Goal: Information Seeking & Learning: Learn about a topic

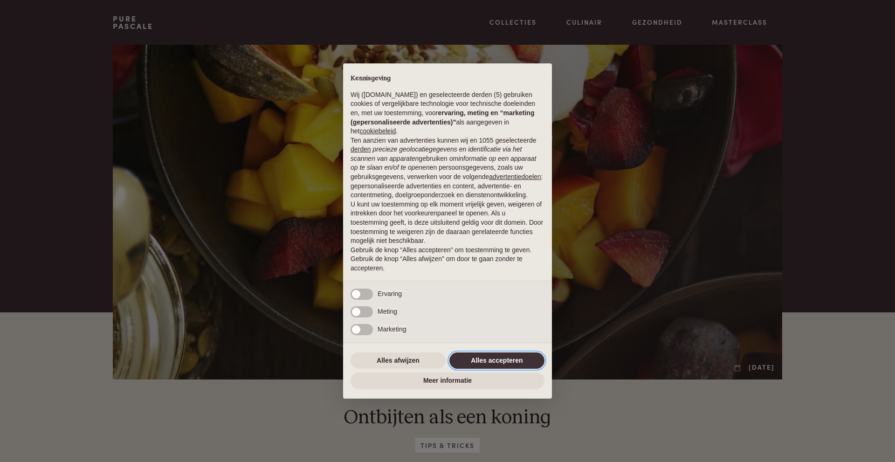
click at [477, 360] on button "Alles accepteren" at bounding box center [496, 360] width 95 height 17
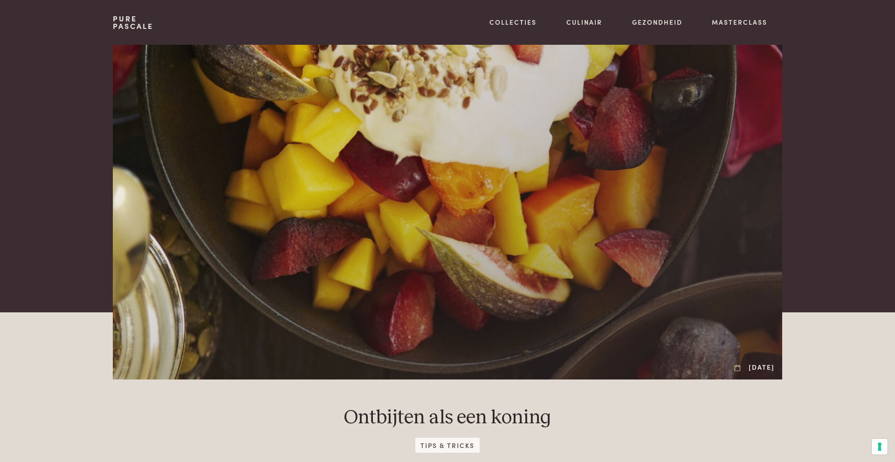
click at [477, 360] on div at bounding box center [447, 212] width 669 height 335
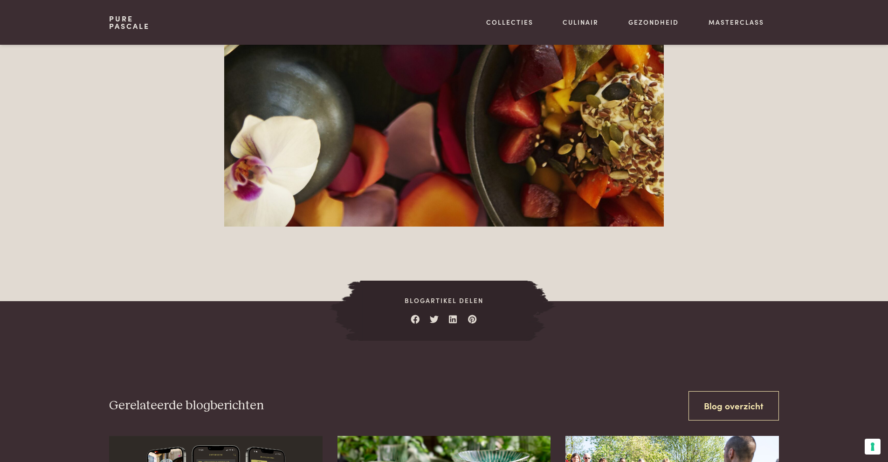
scroll to position [1399, 0]
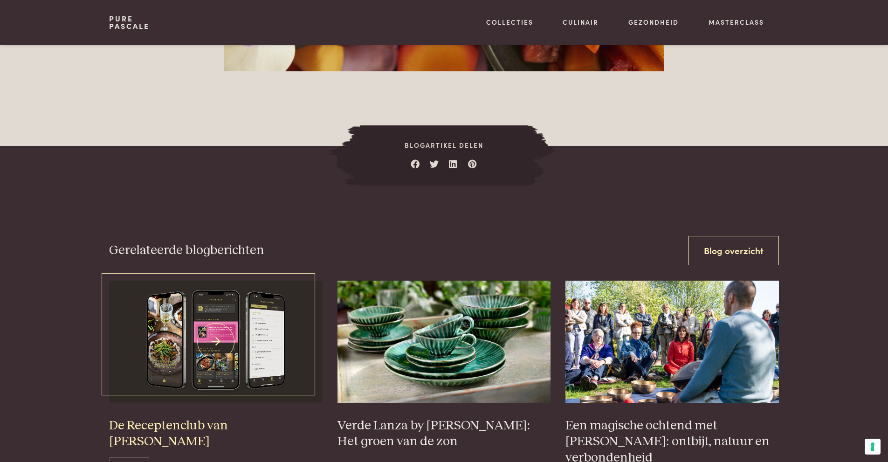
click at [227, 326] on img at bounding box center [216, 342] width 214 height 122
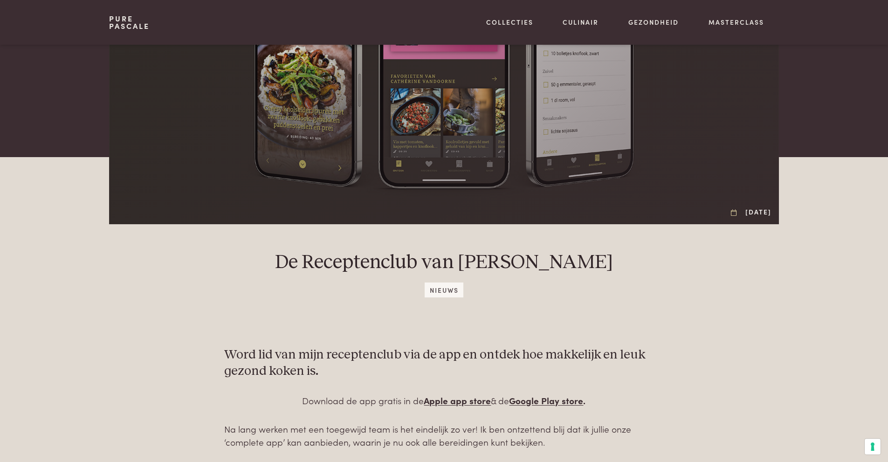
scroll to position [311, 0]
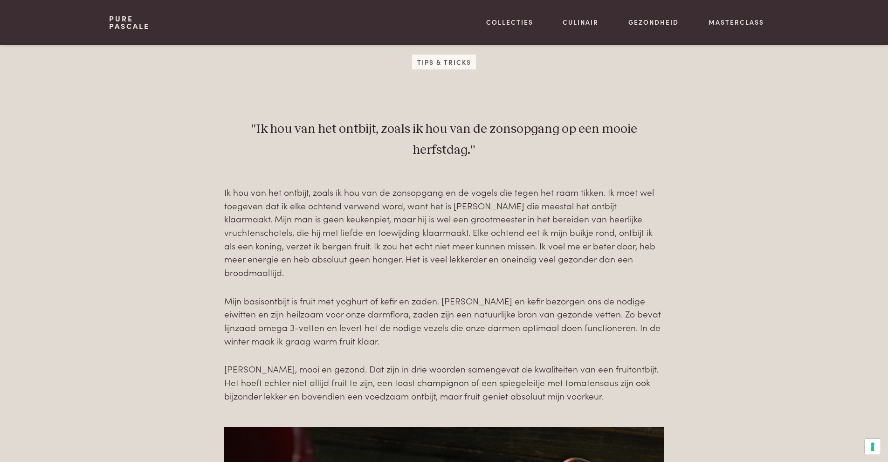
scroll to position [353, 0]
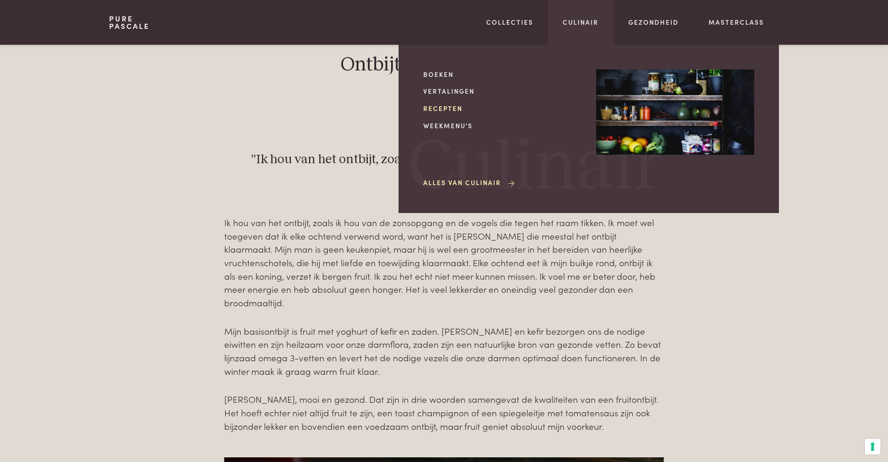
click at [438, 107] on link "Recepten" at bounding box center [502, 108] width 158 height 10
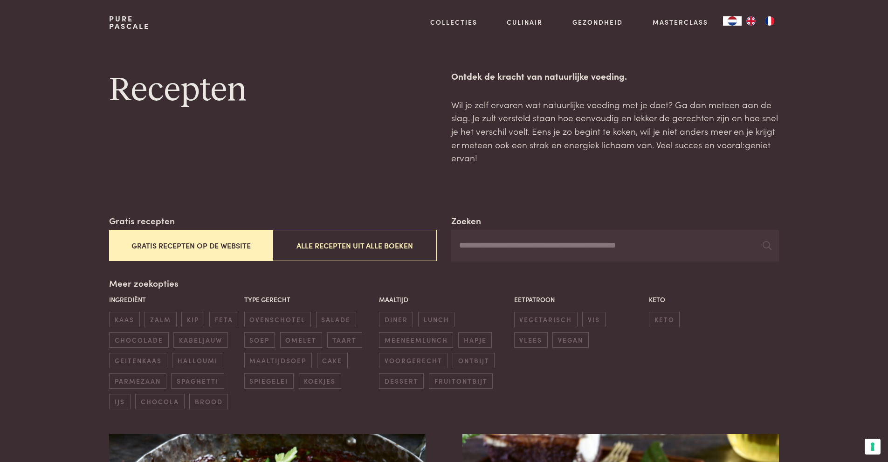
click at [208, 244] on button "Gratis recepten op de website" at bounding box center [191, 245] width 164 height 31
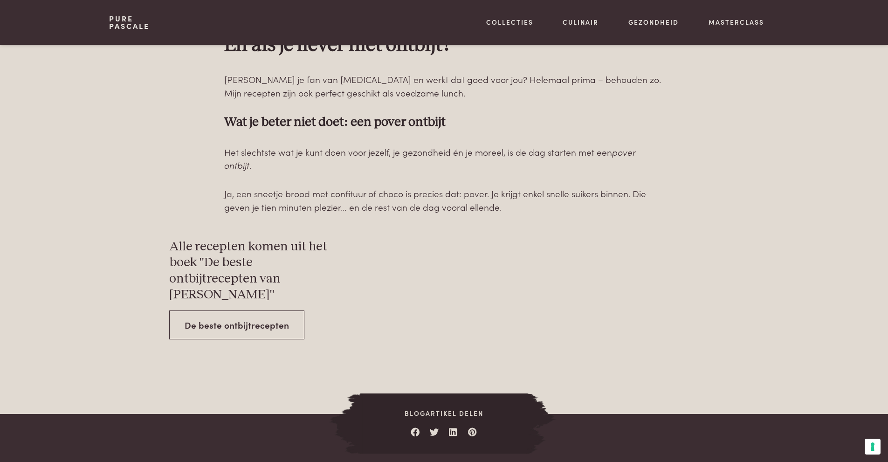
scroll to position [3263, 0]
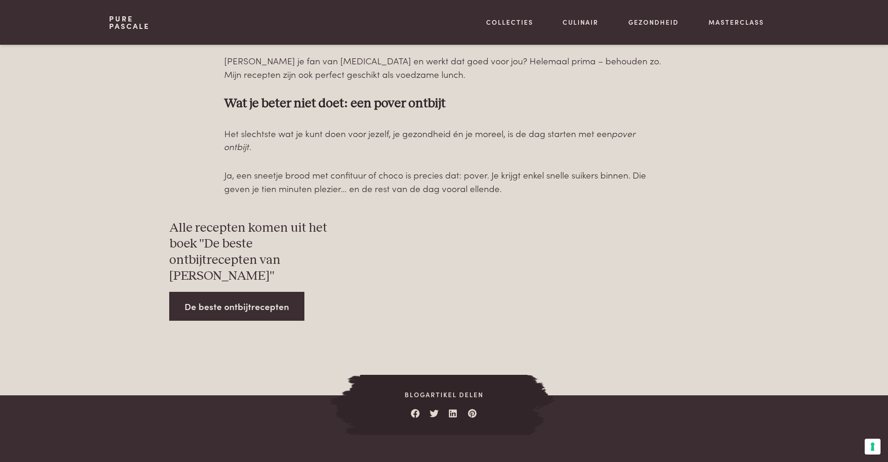
click at [213, 292] on link "De beste ontbijtrecepten" at bounding box center [236, 306] width 135 height 29
click at [262, 292] on link "De beste ontbijtrecepten" at bounding box center [236, 306] width 135 height 29
click at [263, 292] on link "De beste ontbijtrecepten" at bounding box center [236, 306] width 135 height 29
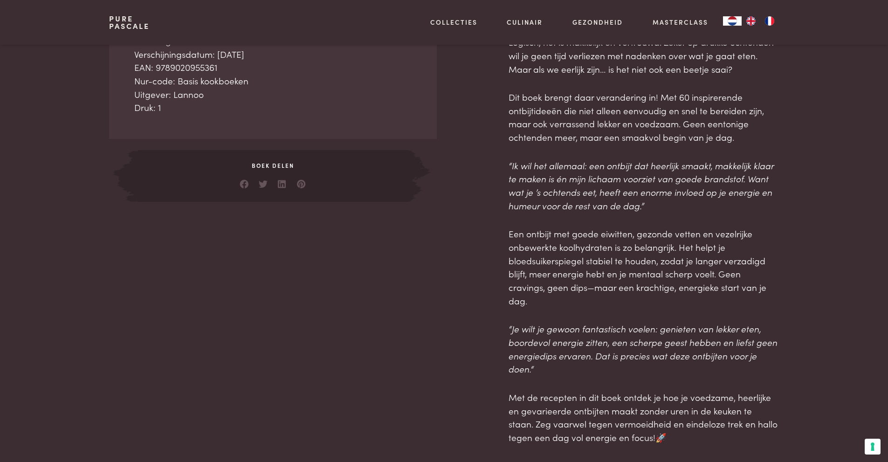
scroll to position [311, 0]
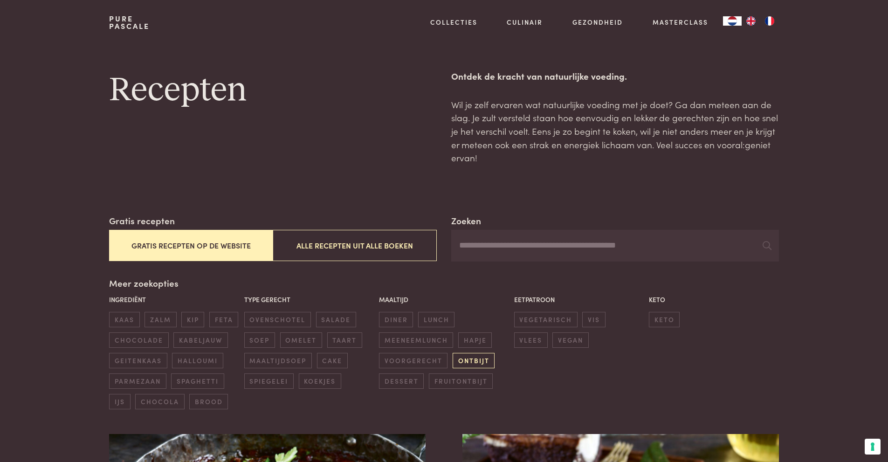
click at [473, 361] on span "ontbijt" at bounding box center [474, 360] width 42 height 15
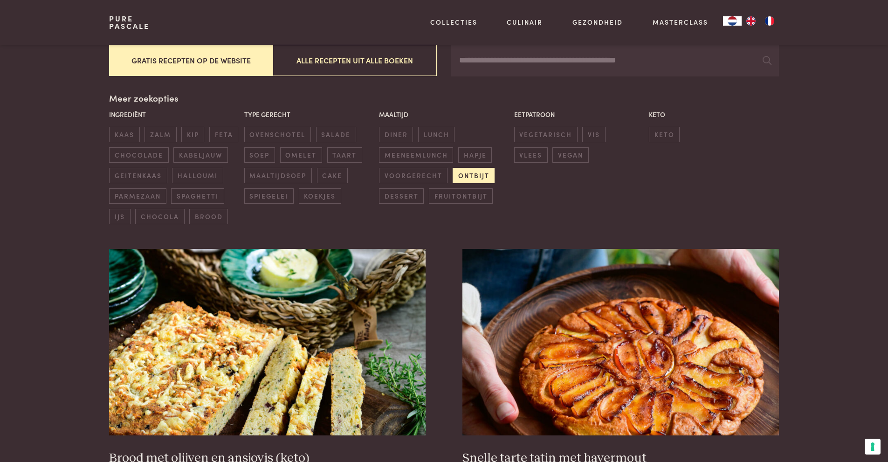
scroll to position [214, 0]
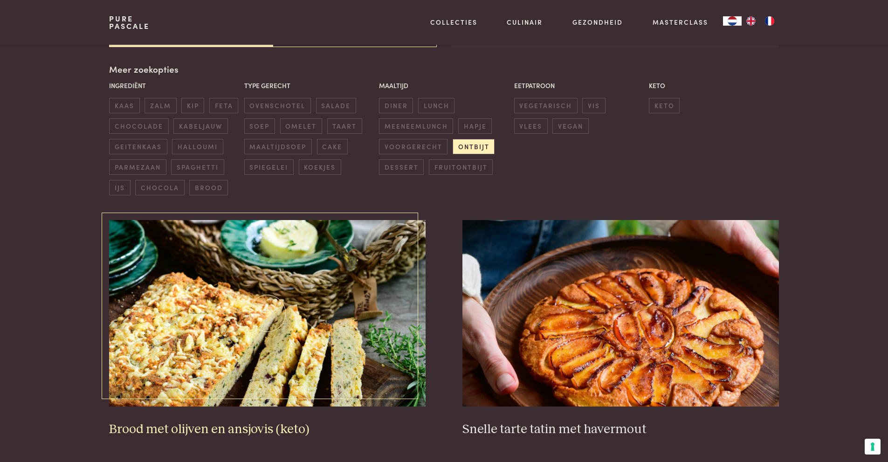
click at [326, 315] on img at bounding box center [267, 313] width 316 height 186
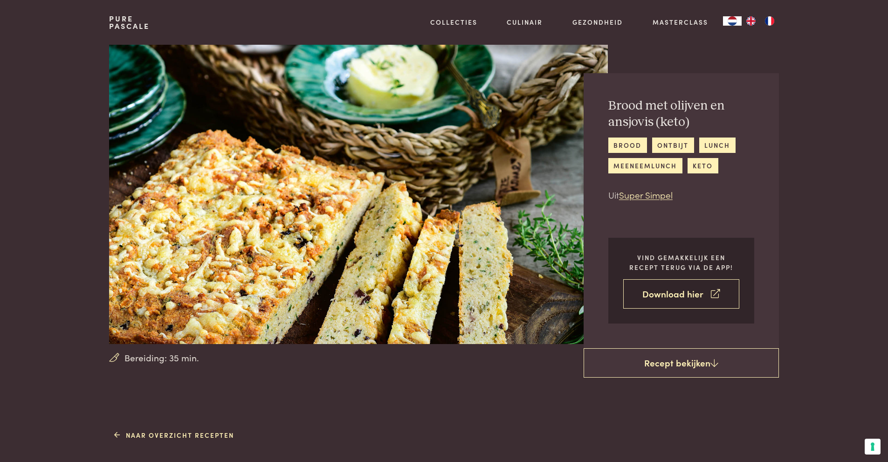
click at [693, 292] on link "Download hier" at bounding box center [681, 293] width 116 height 29
click at [239, 273] on img at bounding box center [358, 194] width 498 height 299
click at [321, 234] on img at bounding box center [358, 194] width 498 height 299
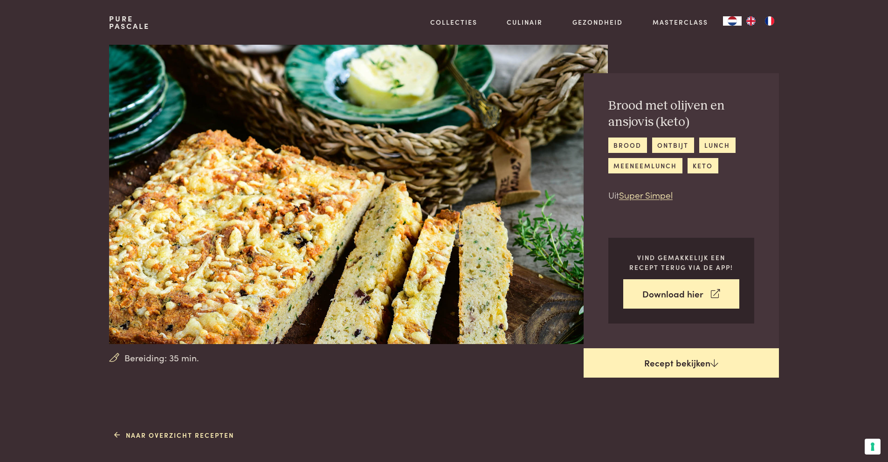
click at [705, 361] on link "Recept bekijken" at bounding box center [681, 363] width 195 height 30
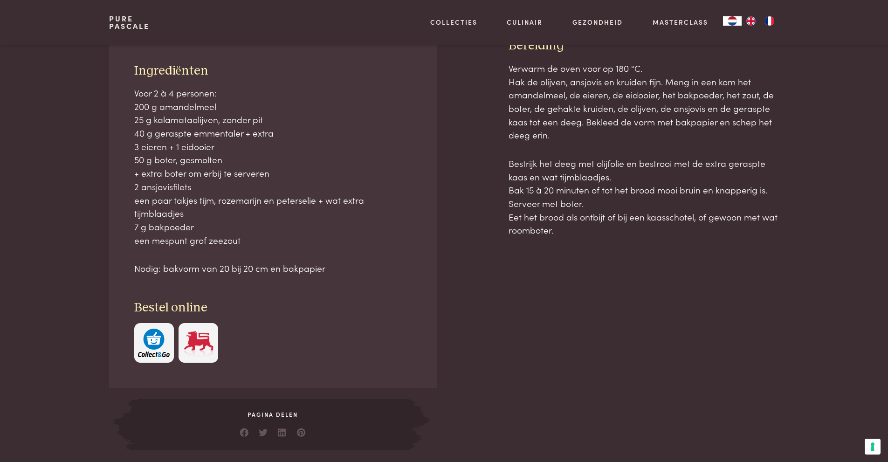
scroll to position [427, 0]
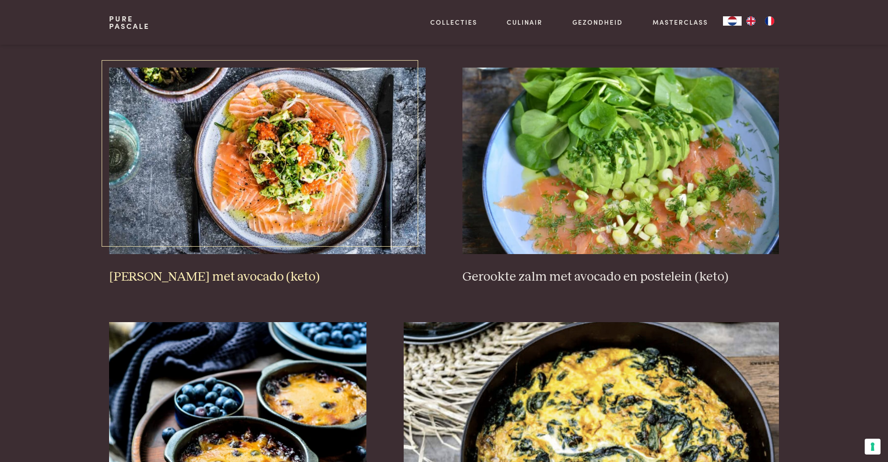
scroll to position [991, 0]
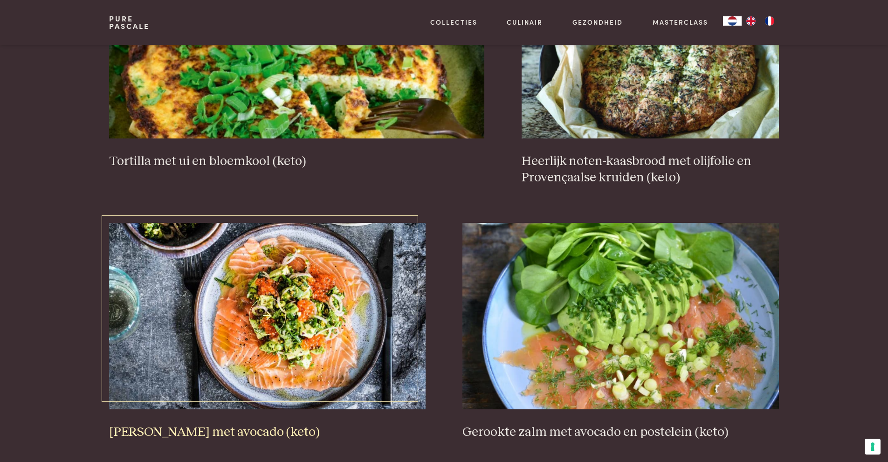
click at [300, 296] on img at bounding box center [267, 316] width 316 height 186
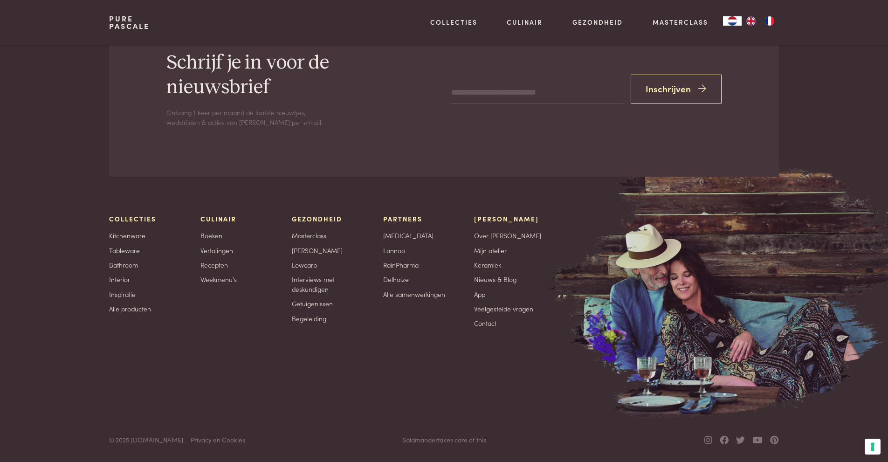
scroll to position [214, 0]
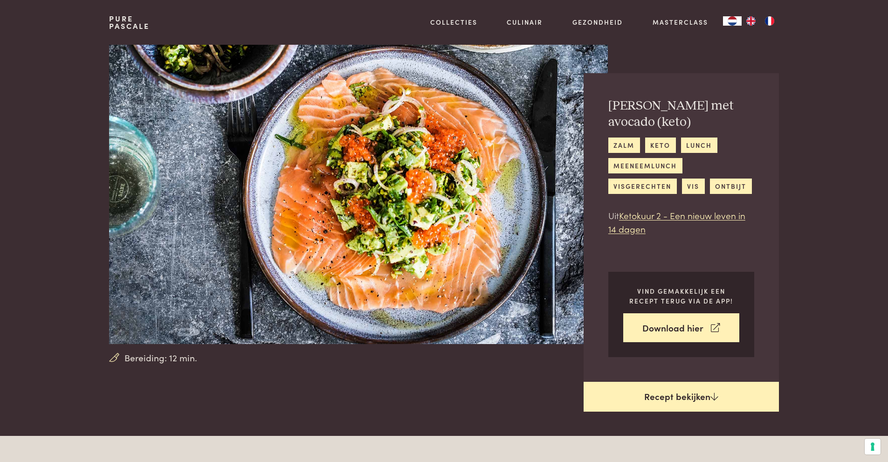
click at [671, 393] on link "Recept bekijken" at bounding box center [681, 397] width 195 height 30
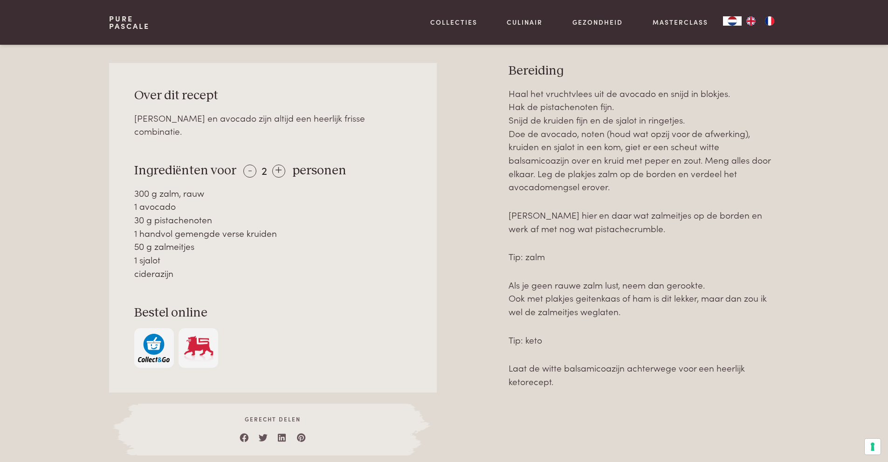
scroll to position [436, 0]
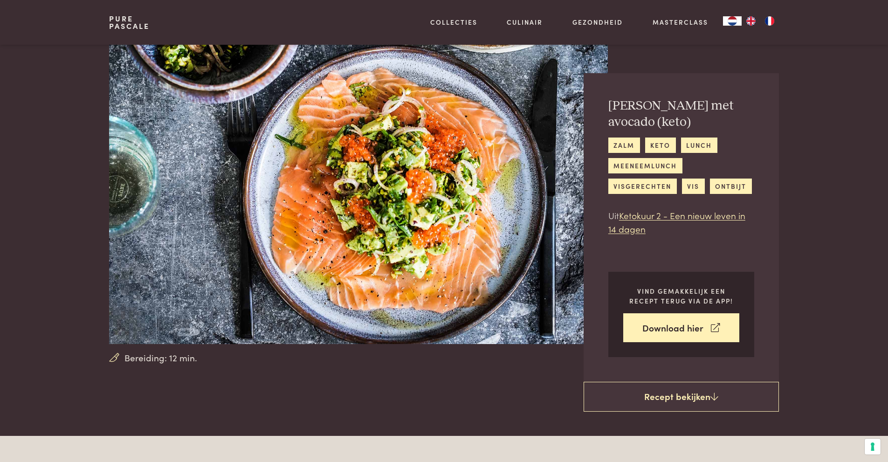
scroll to position [436, 0]
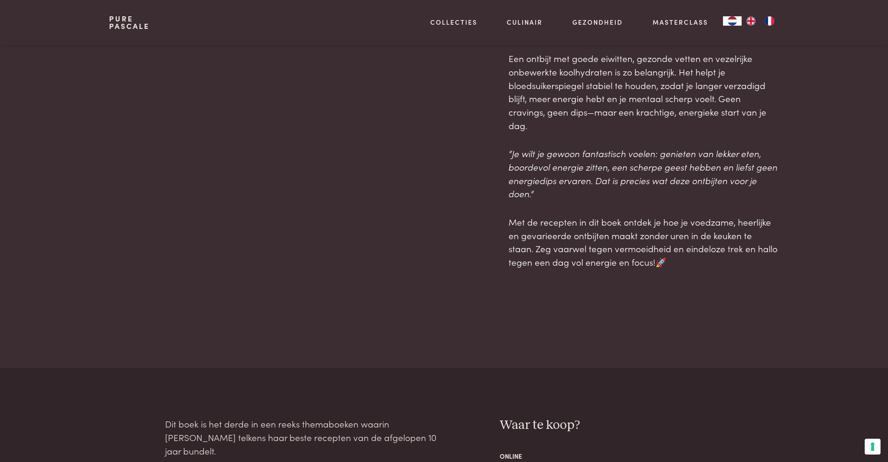
scroll to position [466, 0]
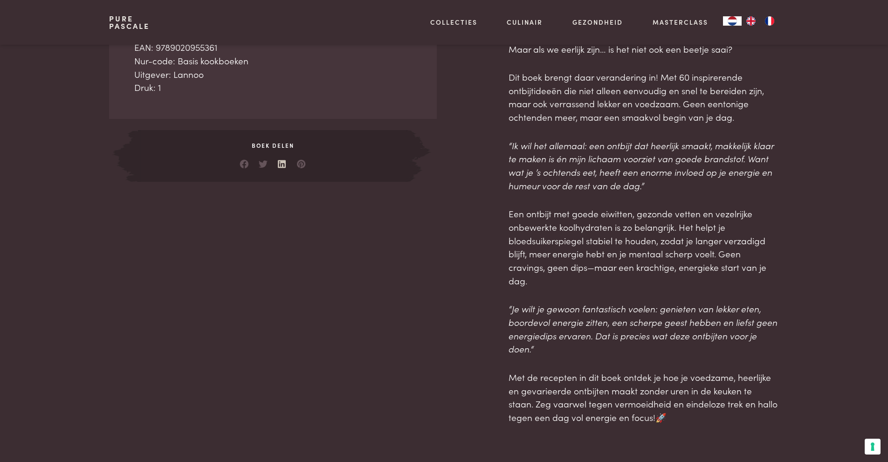
click at [283, 165] on link at bounding box center [282, 161] width 9 height 9
click at [261, 166] on link at bounding box center [263, 161] width 9 height 9
click at [250, 192] on div "Product details Afwerking: Paperback Aantal pagina’s: 160 Afmetingen: 150×190 V…" at bounding box center [272, 181] width 327 height 485
click at [303, 165] on link at bounding box center [301, 161] width 9 height 9
